Goal: Task Accomplishment & Management: Manage account settings

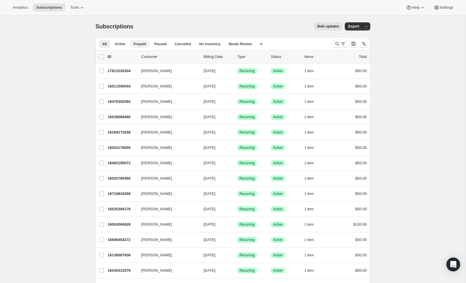
scroll to position [6, 0]
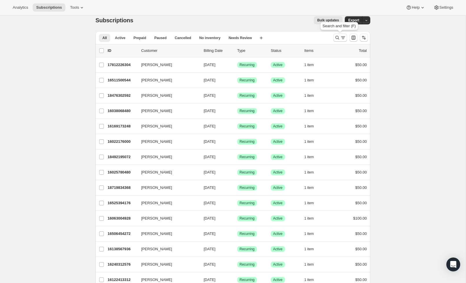
click at [333, 36] on div at bounding box center [350, 38] width 39 height 12
click at [335, 38] on icon "Search and filter results" at bounding box center [337, 38] width 6 height 6
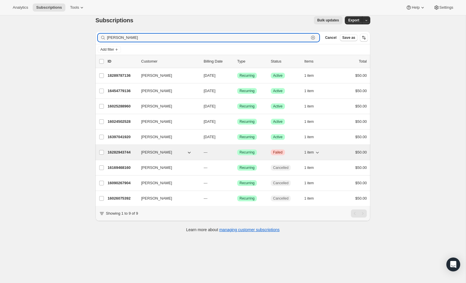
type input "[PERSON_NAME]"
click at [355, 154] on span "$50.00" at bounding box center [361, 152] width 12 height 4
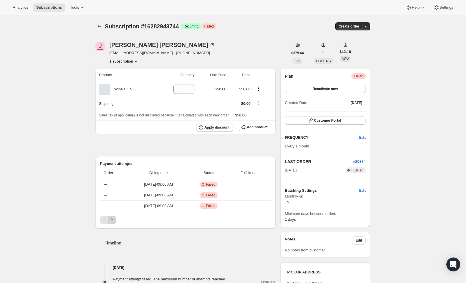
click at [115, 219] on button "Next" at bounding box center [112, 219] width 8 height 8
click at [104, 219] on icon "Previous" at bounding box center [104, 220] width 6 height 6
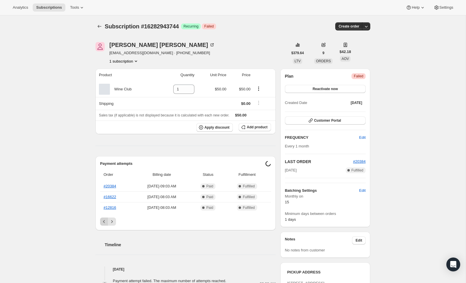
scroll to position [0, 0]
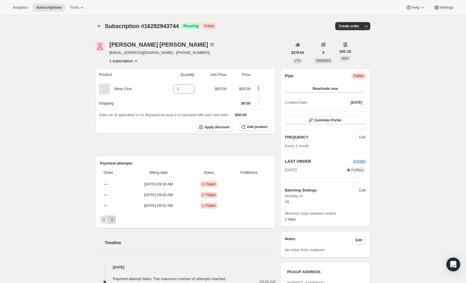
click at [110, 221] on icon "Next" at bounding box center [112, 219] width 6 height 6
click at [106, 221] on icon "Previous" at bounding box center [104, 219] width 6 height 6
click at [105, 220] on icon "Previous" at bounding box center [104, 219] width 6 height 6
click at [112, 220] on icon "Next" at bounding box center [112, 219] width 6 height 6
click at [102, 218] on icon "Previous" at bounding box center [104, 218] width 6 height 6
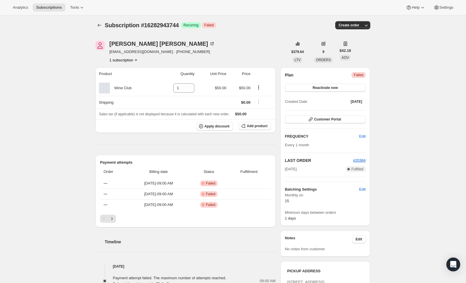
scroll to position [1, 0]
click at [104, 218] on div "Pagination" at bounding box center [104, 218] width 8 height 8
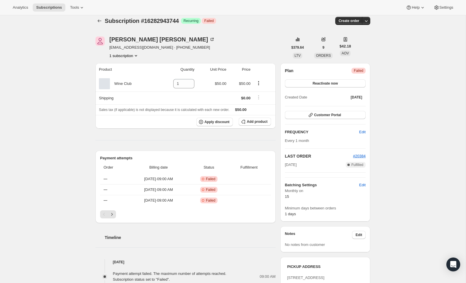
scroll to position [2, 0]
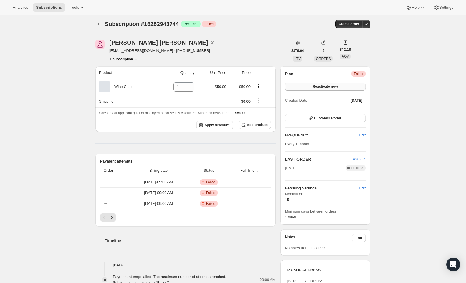
click at [319, 88] on span "Reactivate now" at bounding box center [325, 86] width 25 height 5
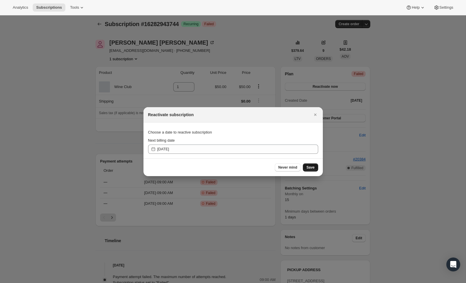
click at [311, 166] on span "Save" at bounding box center [310, 167] width 8 height 5
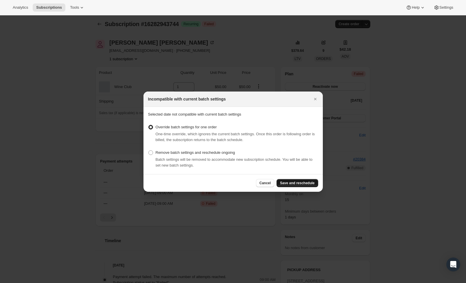
click at [289, 184] on span "Save and reschedule" at bounding box center [297, 182] width 34 height 5
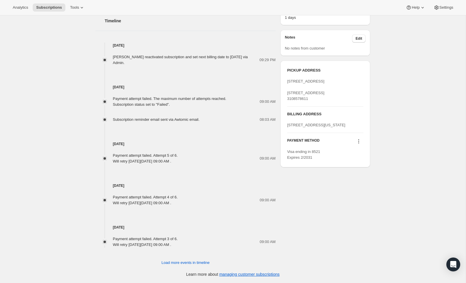
scroll to position [248, 0]
click at [359, 142] on icon at bounding box center [358, 141] width 1 height 1
click at [366, 176] on span "Send link to update card" at bounding box center [357, 177] width 40 height 4
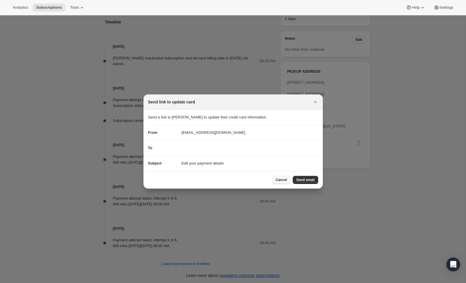
drag, startPoint x: 281, startPoint y: 179, endPoint x: 285, endPoint y: 179, distance: 4.0
click at [282, 179] on span "Cancel" at bounding box center [281, 179] width 11 height 5
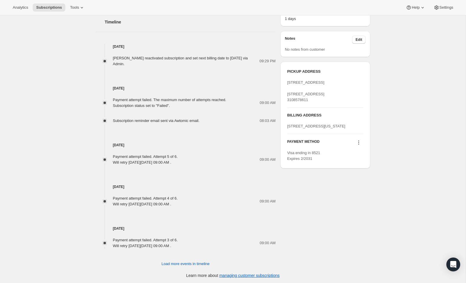
click at [355, 145] on button at bounding box center [358, 142] width 9 height 6
click at [408, 178] on div "Subscription #16282943744. This page is ready Subscription #16282943744 Success…" at bounding box center [233, 26] width 466 height 516
click at [357, 144] on icon at bounding box center [359, 141] width 6 height 6
click at [418, 169] on div "Subscription #16282943744. This page is ready Subscription #16282943744 Success…" at bounding box center [233, 25] width 466 height 516
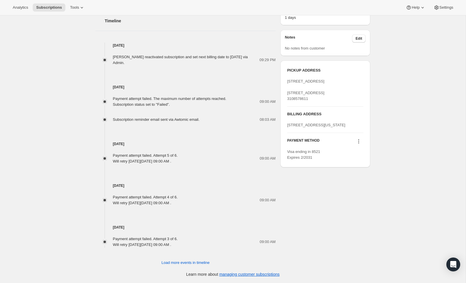
click at [360, 144] on icon at bounding box center [359, 141] width 6 height 6
click at [362, 195] on span "Add credit card" at bounding box center [349, 195] width 25 height 4
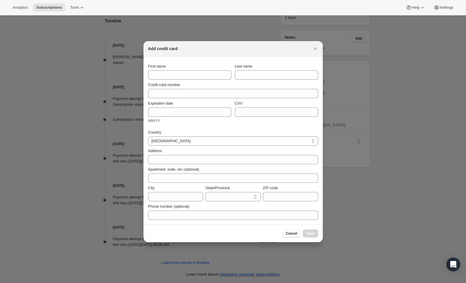
select select "AL"
type input "[PERSON_NAME]"
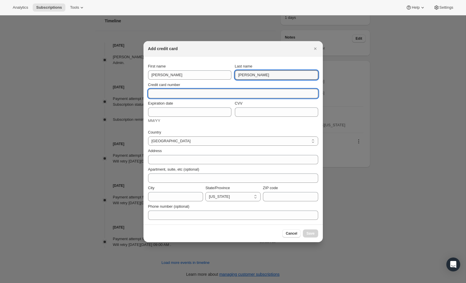
click at [180, 95] on input "Credit card number" at bounding box center [230, 93] width 165 height 9
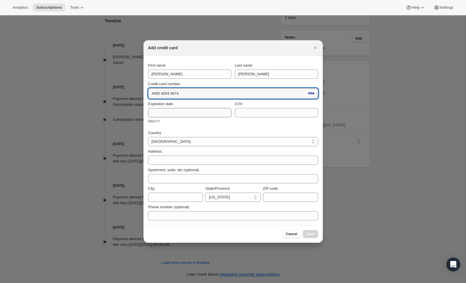
drag, startPoint x: 181, startPoint y: 92, endPoint x: 150, endPoint y: 115, distance: 38.4
click at [127, 282] on div "Add credit card First name [PERSON_NAME] Last name [PERSON_NAME] Credit card nu…" at bounding box center [233, 283] width 466 height 0
type input "4465 4004 4674"
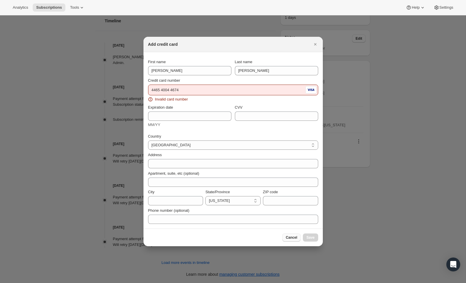
click at [290, 232] on div "Cancel Save" at bounding box center [232, 237] width 179 height 18
click at [315, 44] on icon "Close" at bounding box center [315, 44] width 2 height 2
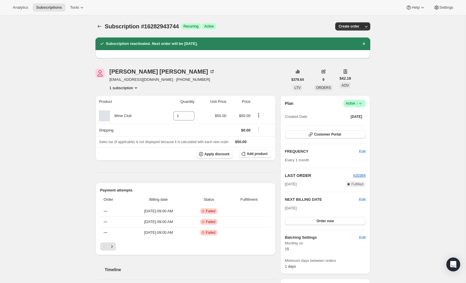
scroll to position [0, 0]
click at [355, 104] on span "Active |" at bounding box center [355, 103] width 18 height 6
click at [366, 124] on span "Cancel subscription" at bounding box center [352, 124] width 33 height 4
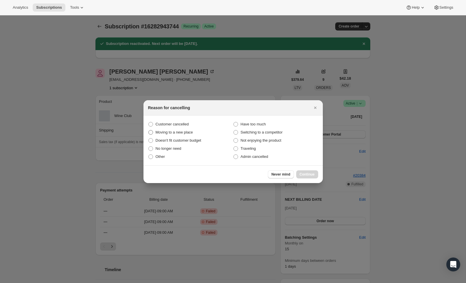
click at [149, 131] on span ":ren:" at bounding box center [150, 132] width 5 height 5
click at [149, 130] on input "Moving to a new place" at bounding box center [148, 130] width 0 height 0
radio input "true"
click at [316, 174] on button "Continue" at bounding box center [307, 174] width 22 height 8
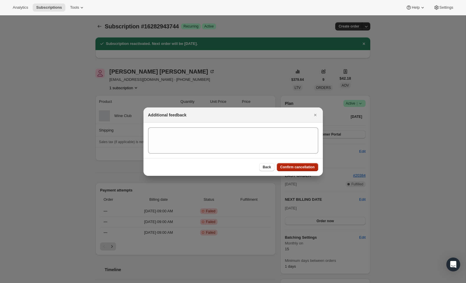
click at [292, 165] on button "Confirm cancellation" at bounding box center [297, 167] width 41 height 8
